Goal: Task Accomplishment & Management: Manage account settings

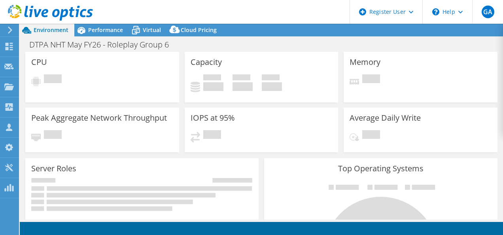
select select "USD"
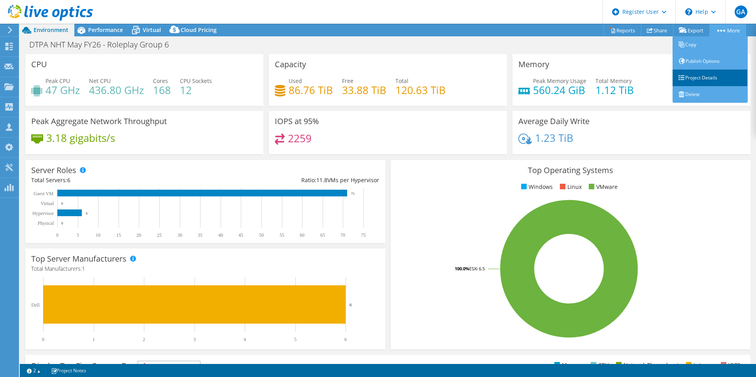
click at [503, 76] on link "Project Details" at bounding box center [710, 78] width 75 height 17
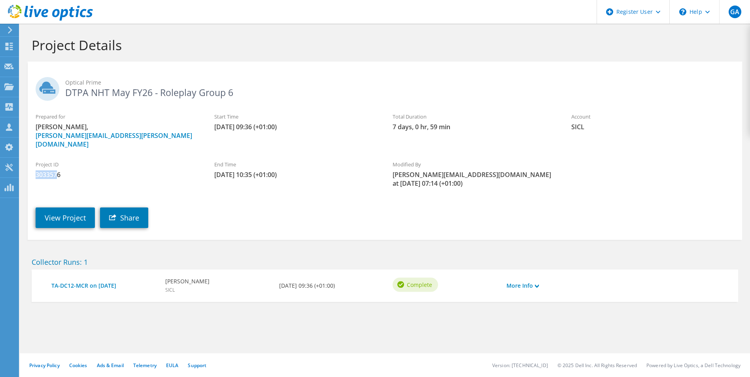
drag, startPoint x: 59, startPoint y: 165, endPoint x: 21, endPoint y: 163, distance: 37.6
click at [21, 164] on section "Project Details Optical Prime DTPA NHT May FY26 - Roleplay Group 6 Prepared for…" at bounding box center [385, 187] width 730 height 326
drag, startPoint x: 21, startPoint y: 163, endPoint x: 60, endPoint y: 162, distance: 38.8
click at [62, 160] on div "Project ID 3033576" at bounding box center [117, 170] width 179 height 26
click at [61, 170] on span "3033576" at bounding box center [117, 174] width 163 height 9
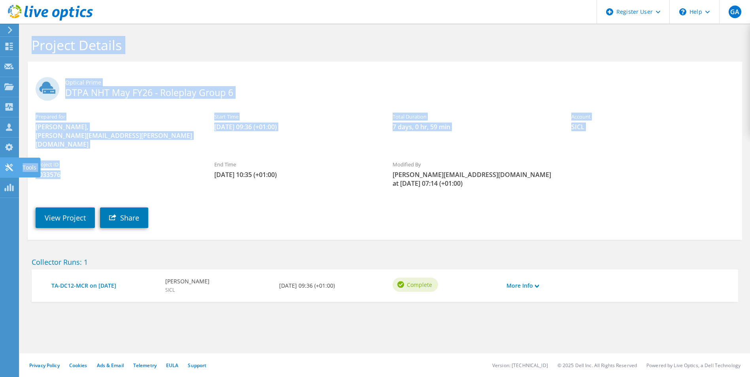
drag, startPoint x: 59, startPoint y: 165, endPoint x: 13, endPoint y: 166, distance: 46.3
click at [13, 166] on div "GA Dell User Georgia Avramescu Georgia.Avramescu@dell.com Dell My Profile Log O…" at bounding box center [375, 188] width 750 height 377
click at [113, 161] on label "Project ID" at bounding box center [117, 165] width 163 height 8
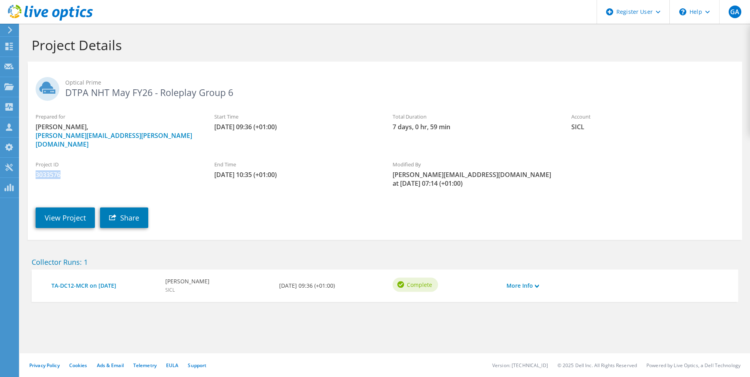
drag, startPoint x: 60, startPoint y: 166, endPoint x: 35, endPoint y: 167, distance: 24.5
click at [35, 167] on div "Project ID 3033576" at bounding box center [117, 170] width 179 height 26
drag, startPoint x: 35, startPoint y: 167, endPoint x: 43, endPoint y: 165, distance: 8.2
copy span "3033576"
